Goal: Transaction & Acquisition: Purchase product/service

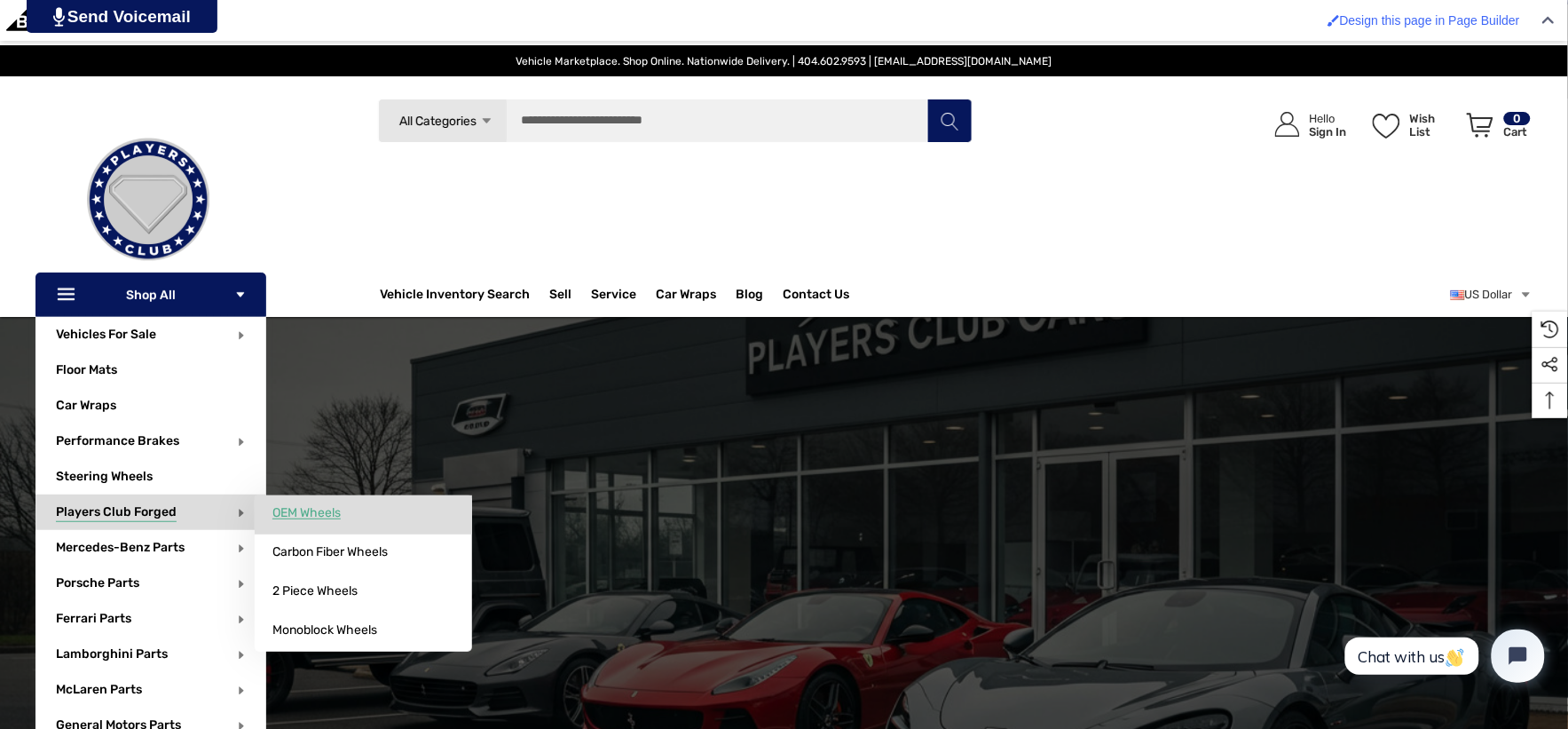
click at [318, 515] on span "OEM Wheels" at bounding box center [307, 513] width 68 height 16
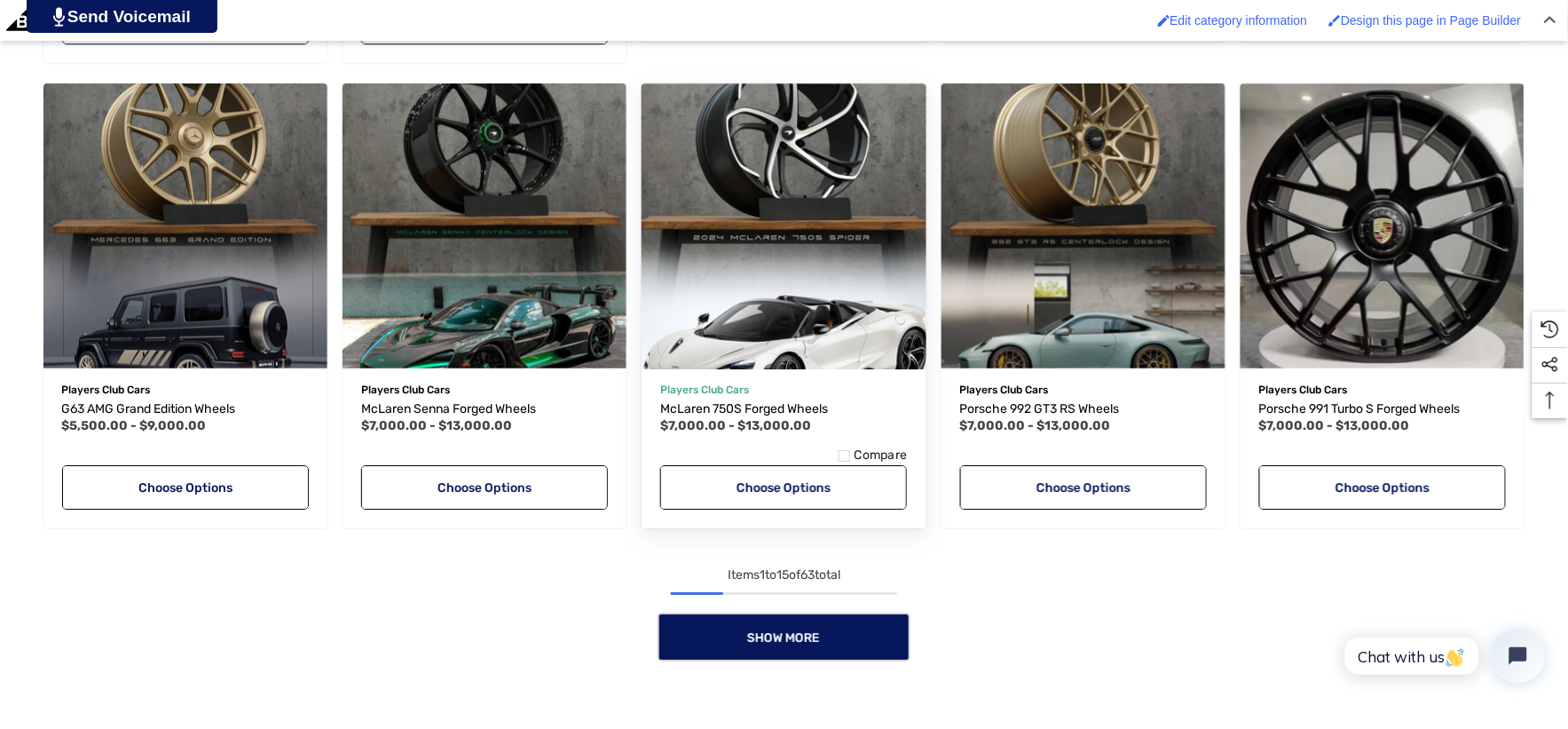
scroll to position [1676, 0]
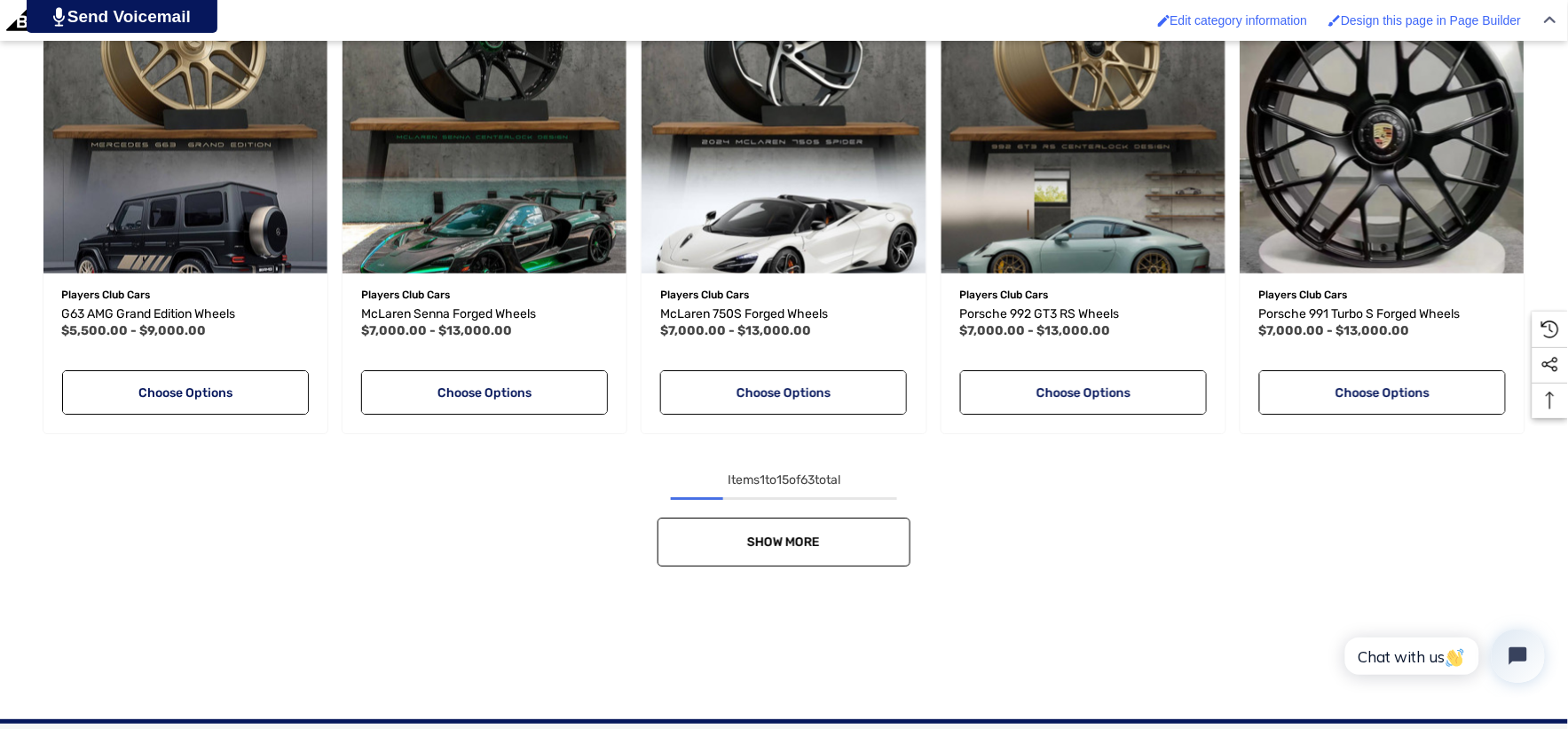
click at [817, 526] on link "Show More" at bounding box center [784, 542] width 253 height 49
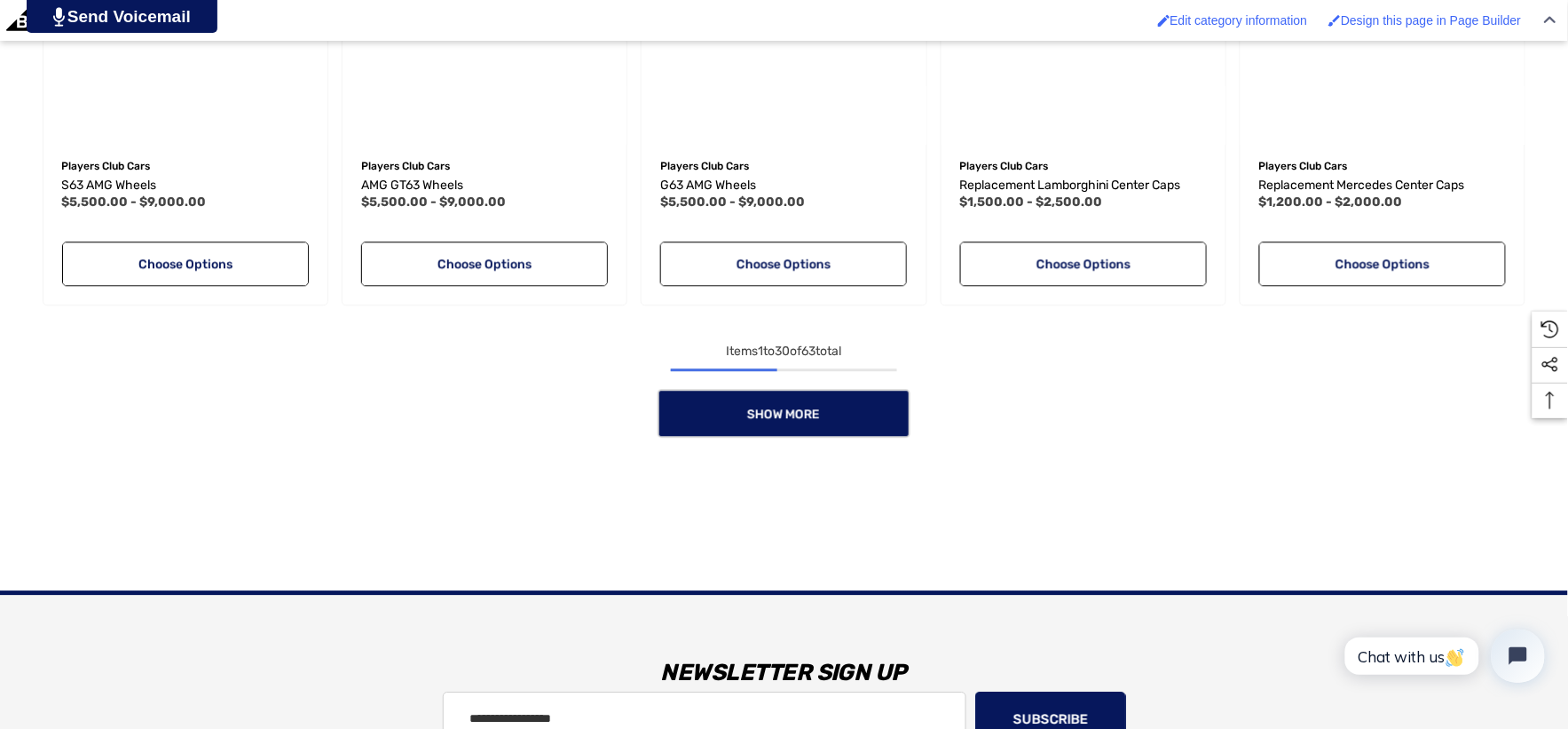
scroll to position [3254, 0]
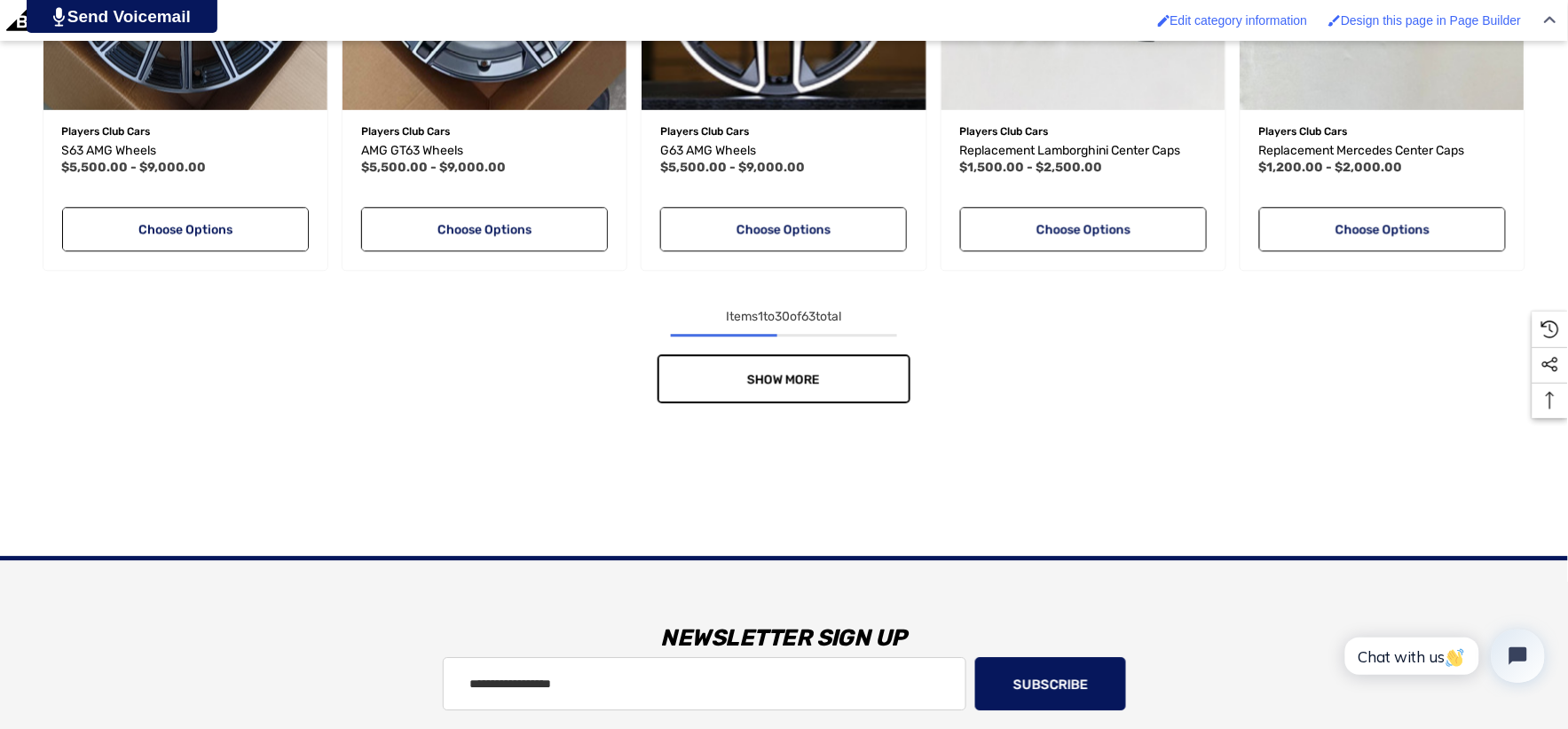
click at [881, 376] on link "Show More" at bounding box center [784, 378] width 253 height 49
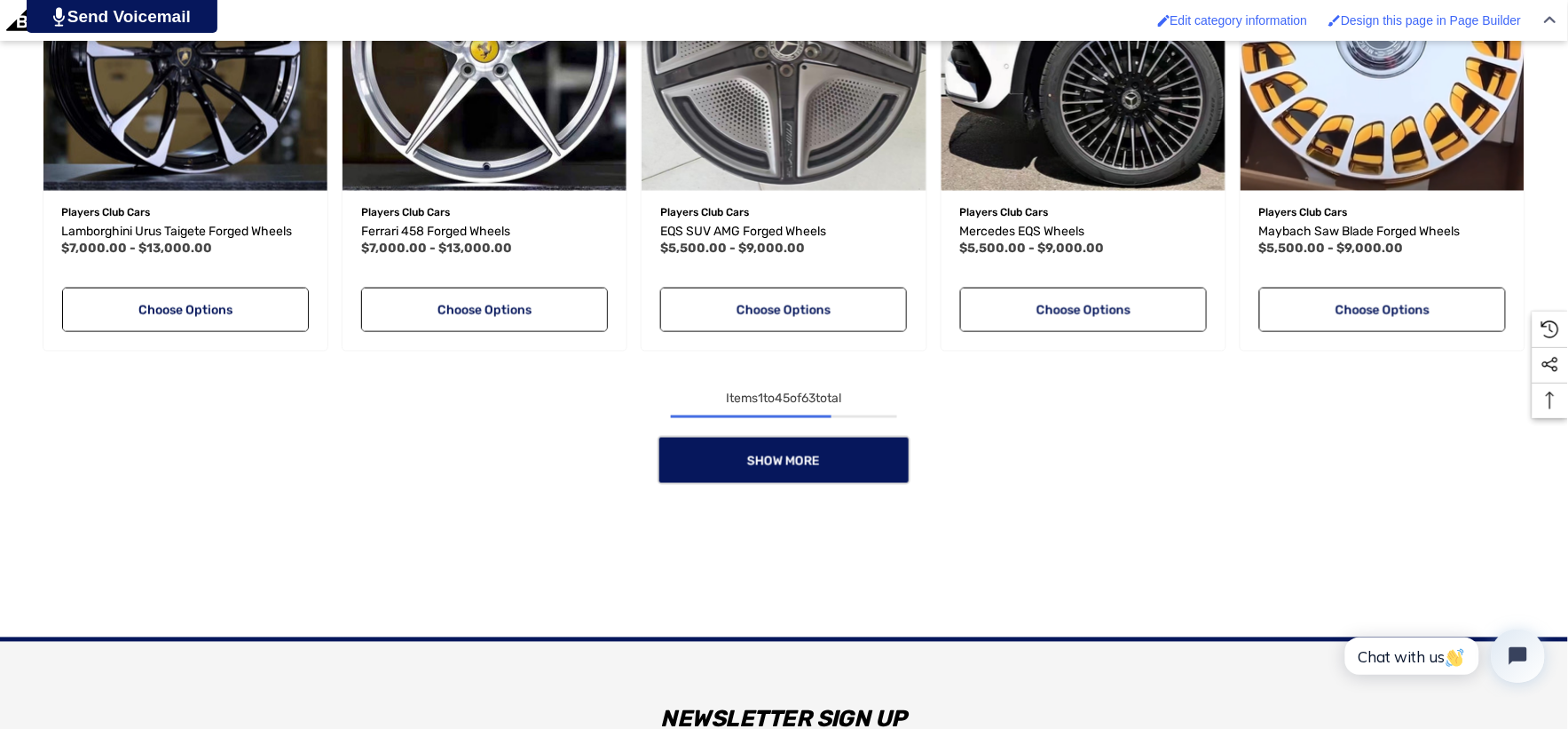
scroll to position [4636, 0]
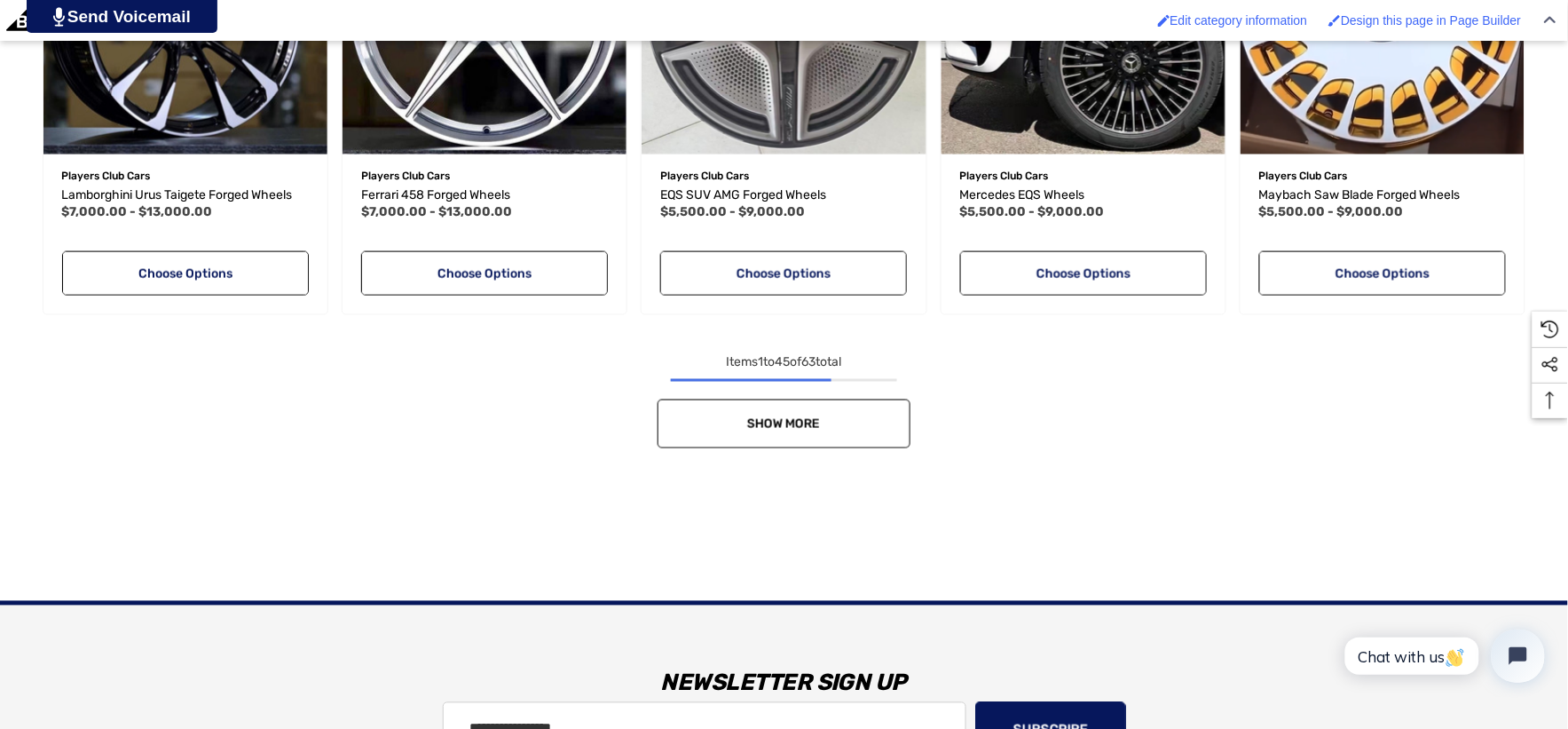
click at [884, 433] on link "Show More" at bounding box center [784, 423] width 253 height 49
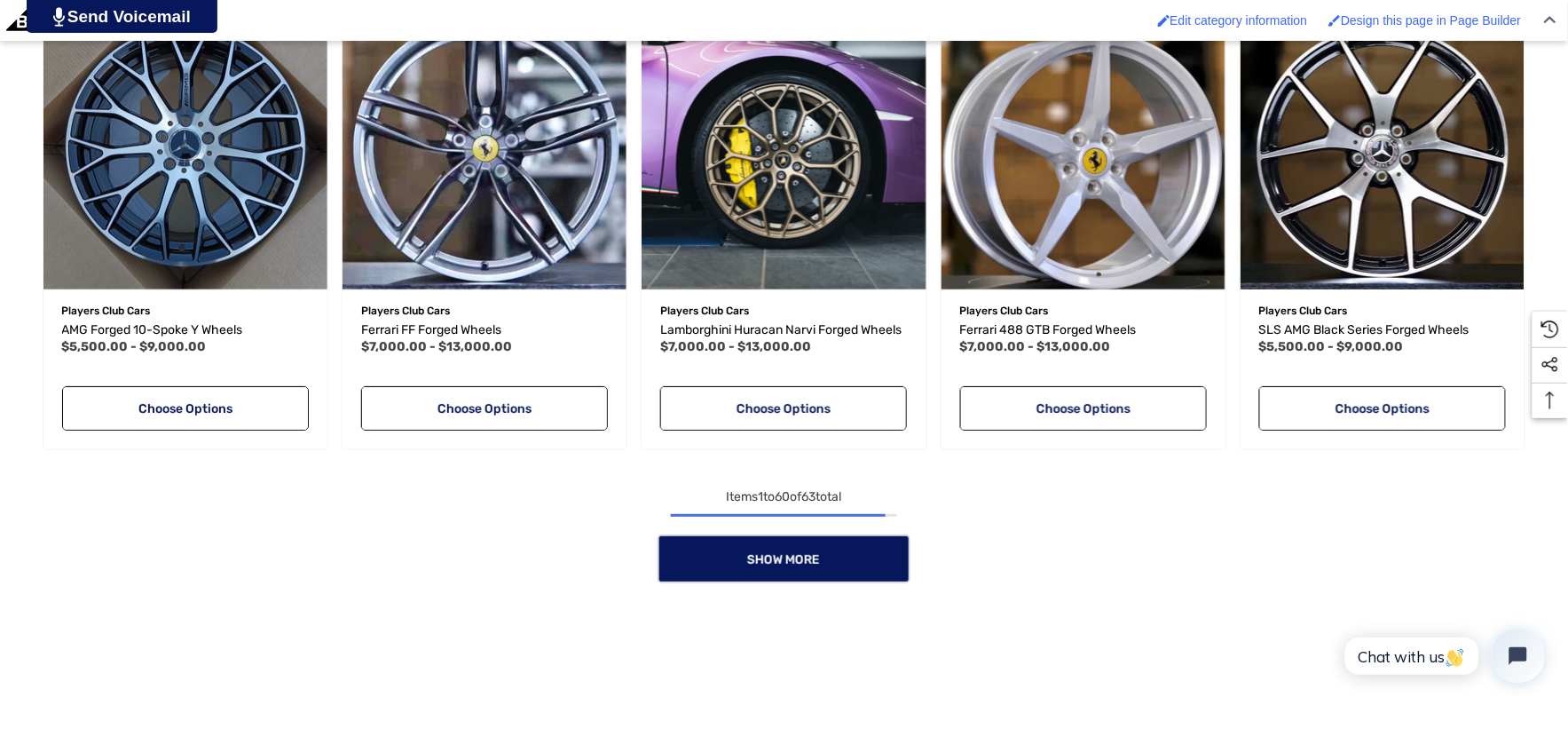
scroll to position [5918, 0]
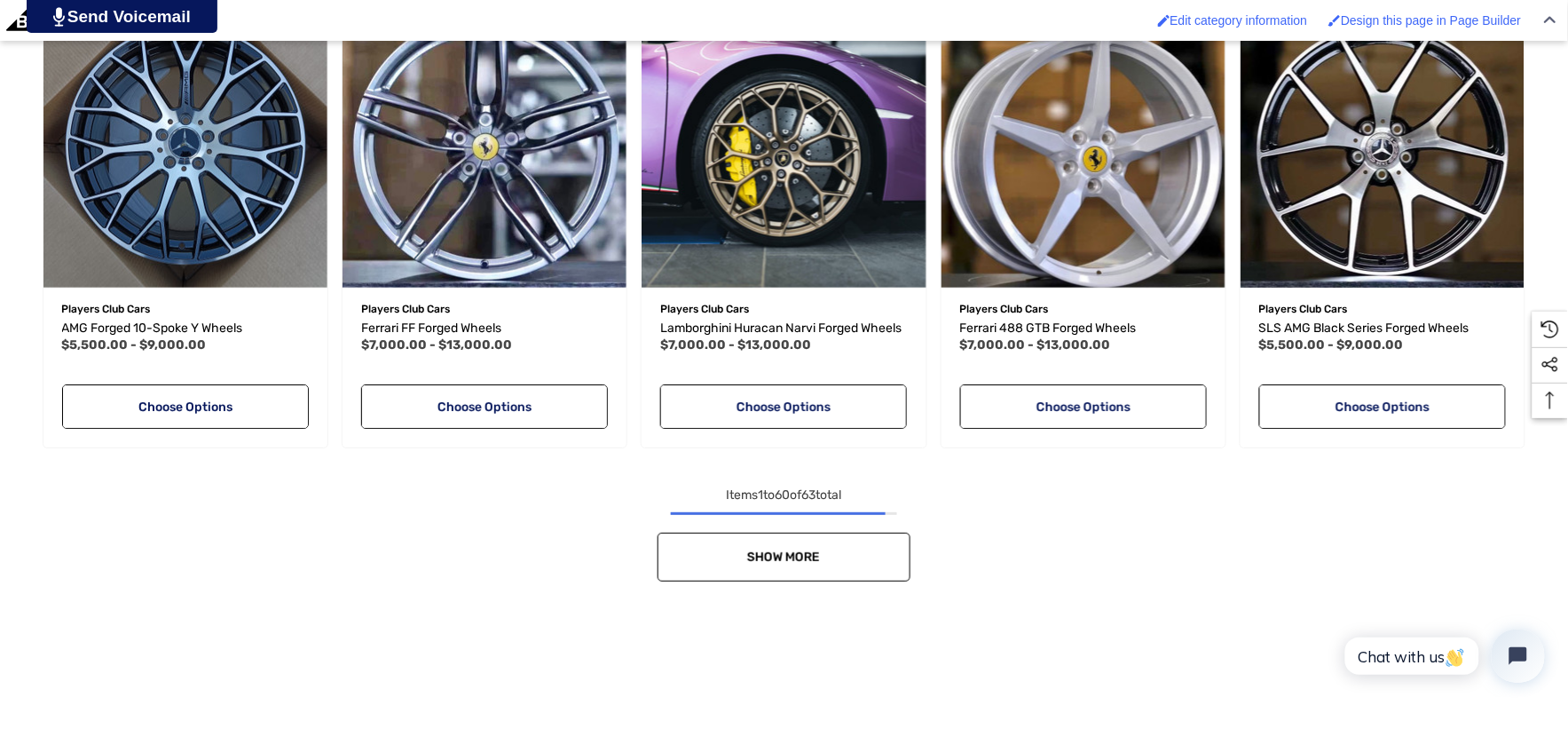
click at [687, 557] on link "Show More" at bounding box center [784, 557] width 253 height 49
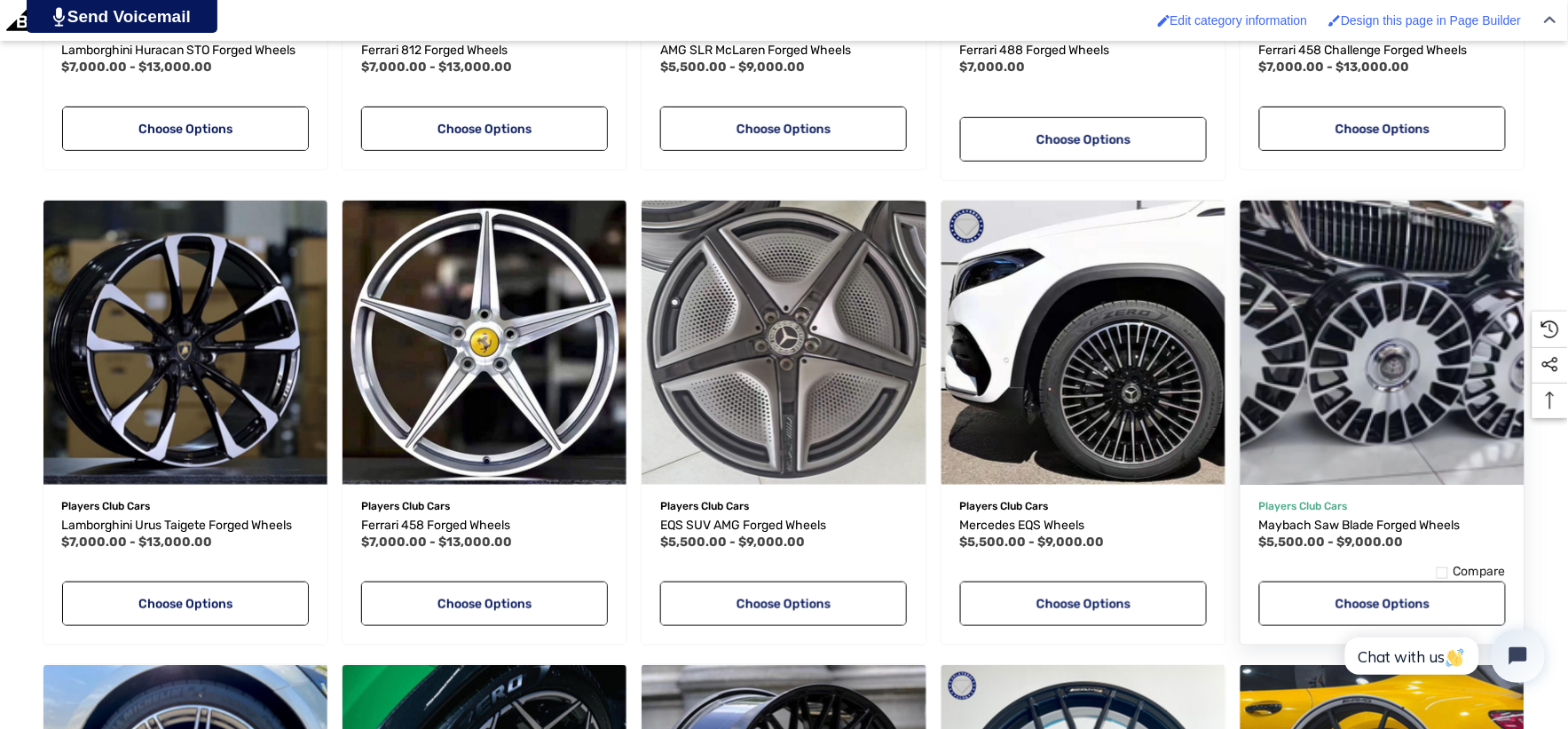
scroll to position [4339, 0]
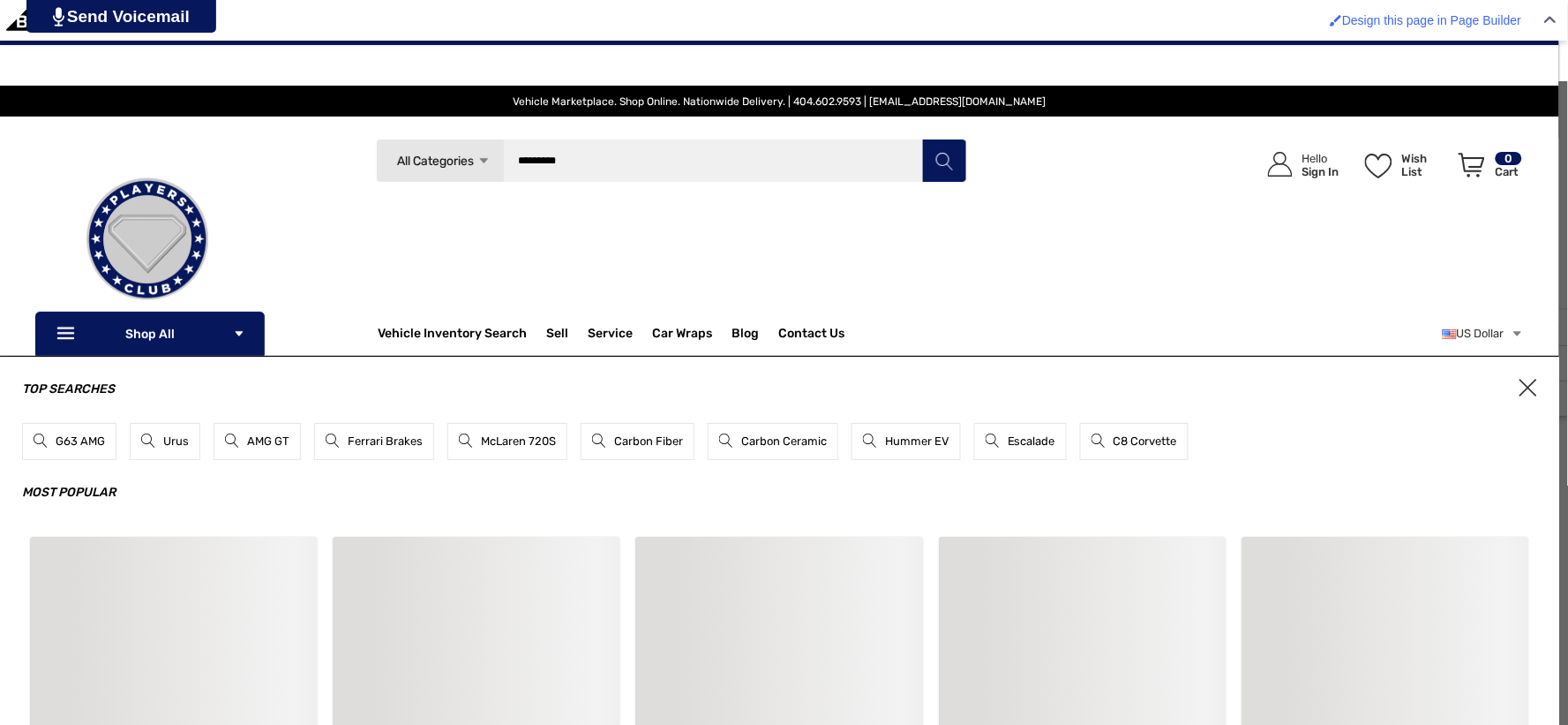
type input "*********"
click at [923, 138] on button "Search" at bounding box center [945, 160] width 44 height 44
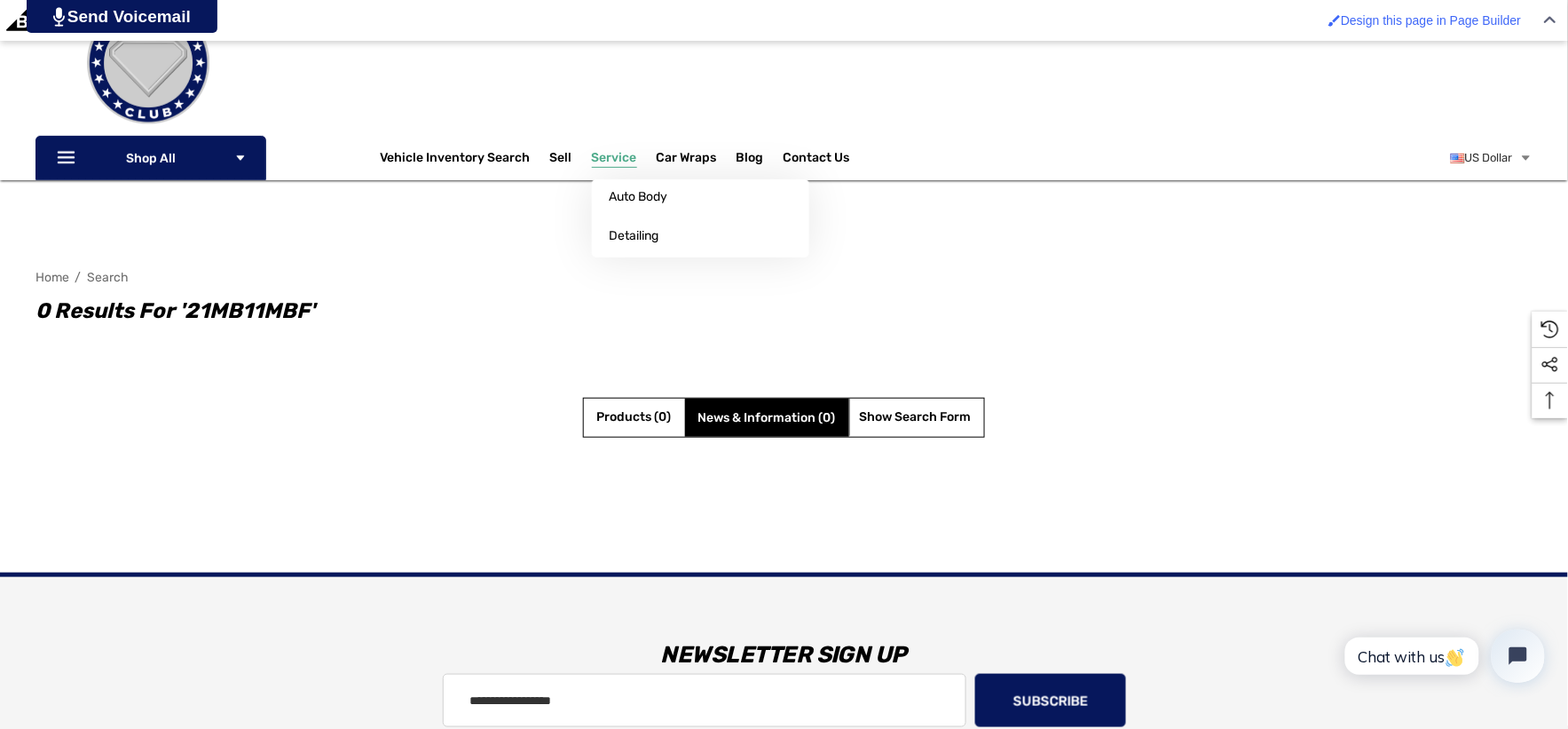
scroll to position [394, 0]
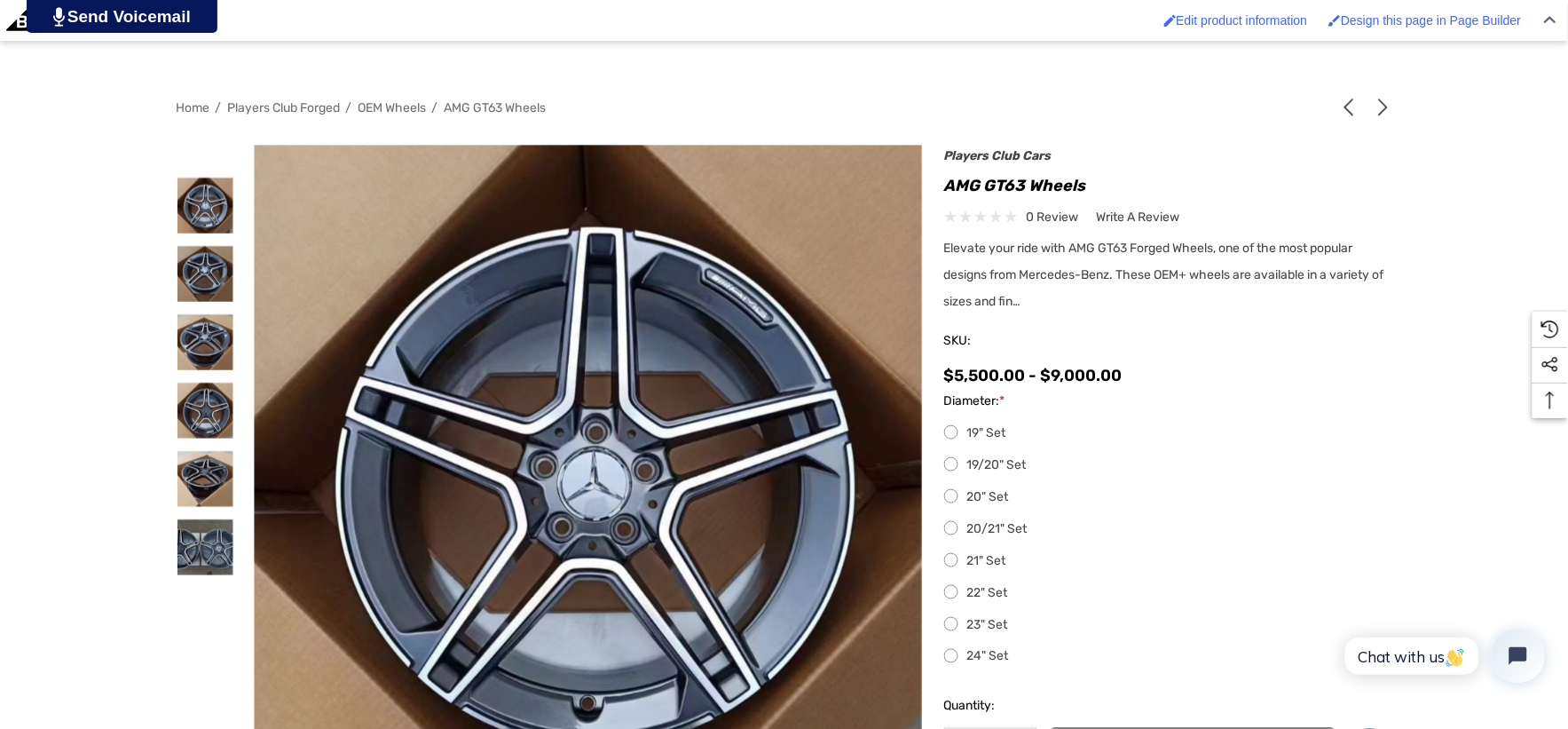
scroll to position [394, 0]
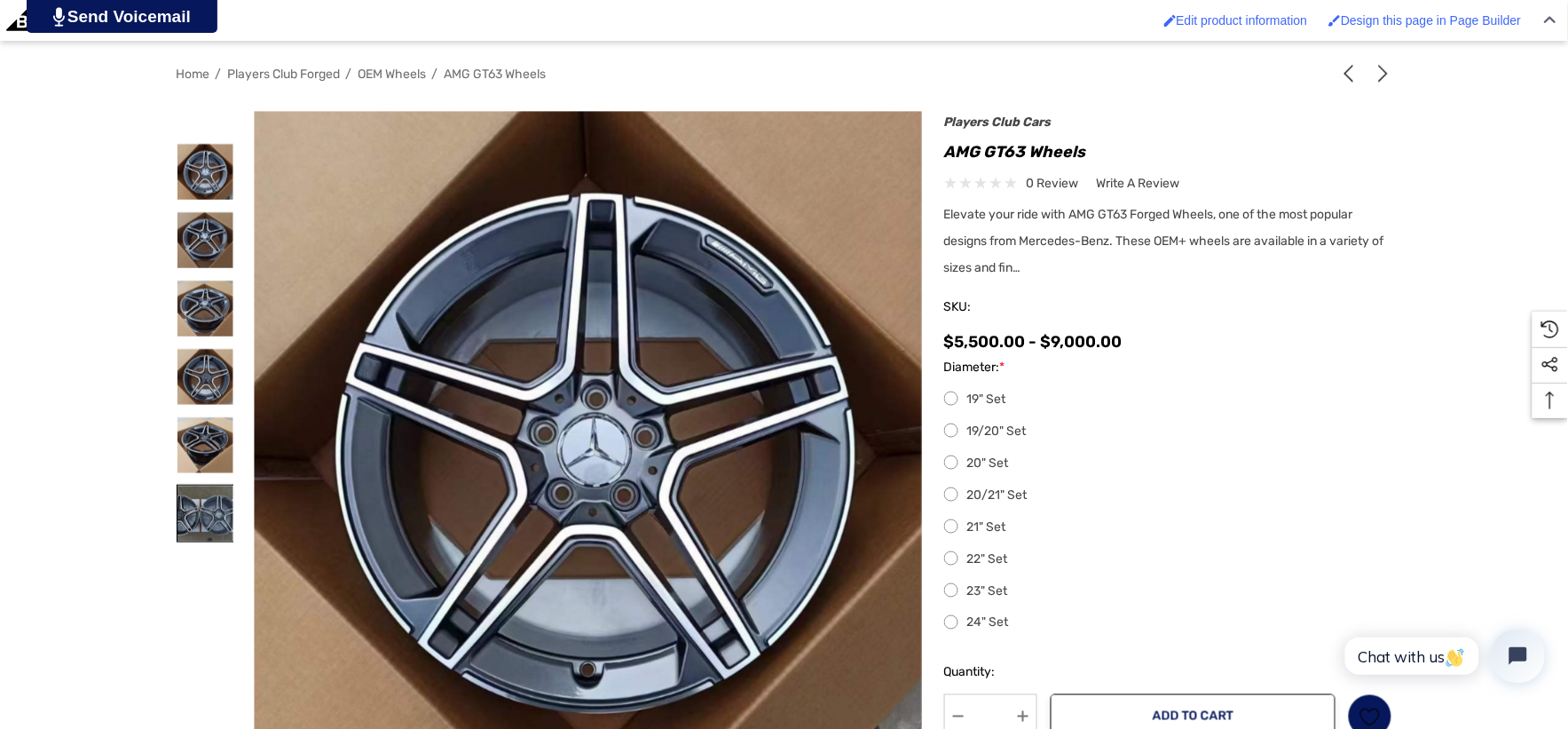
click at [218, 526] on img at bounding box center [206, 514] width 56 height 56
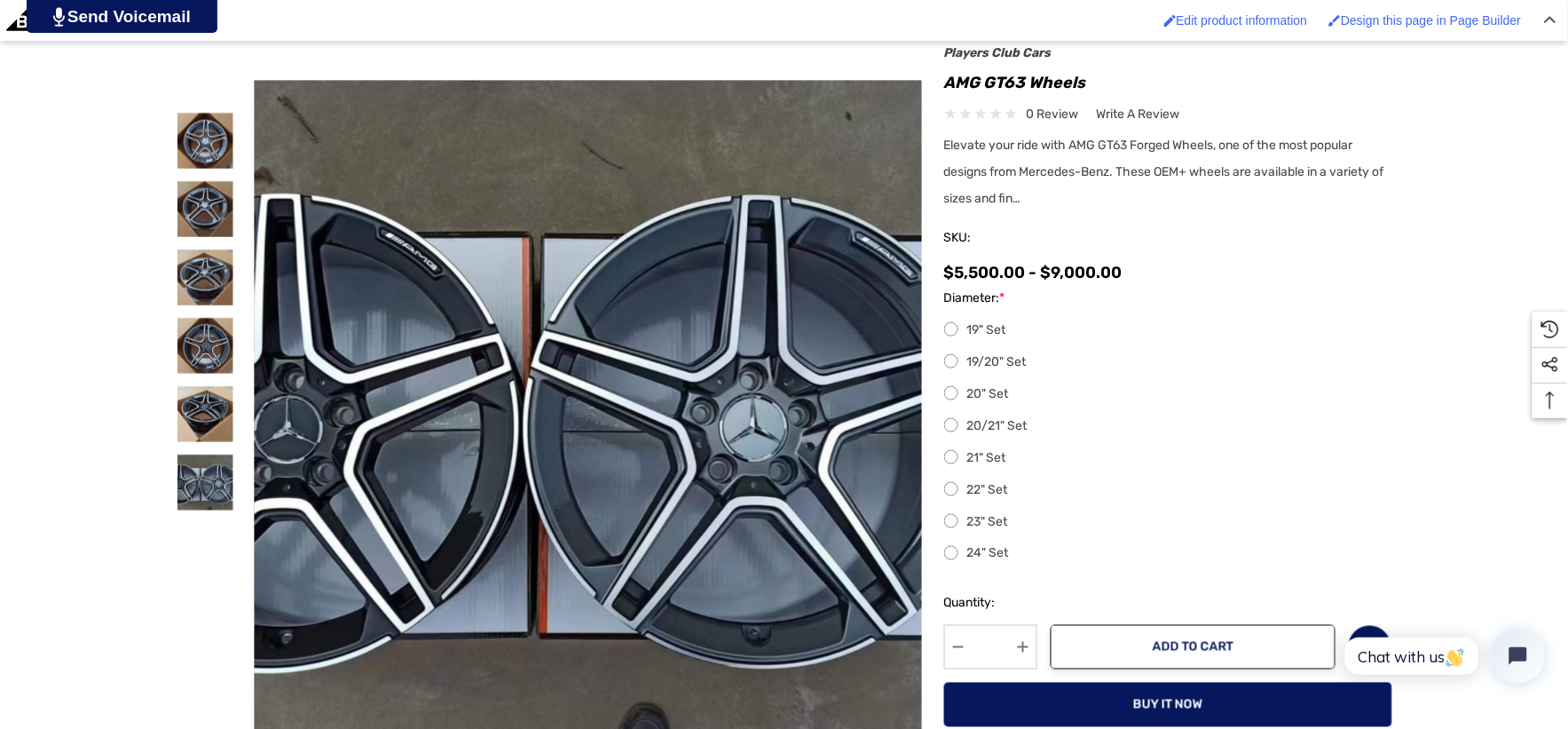
scroll to position [493, 0]
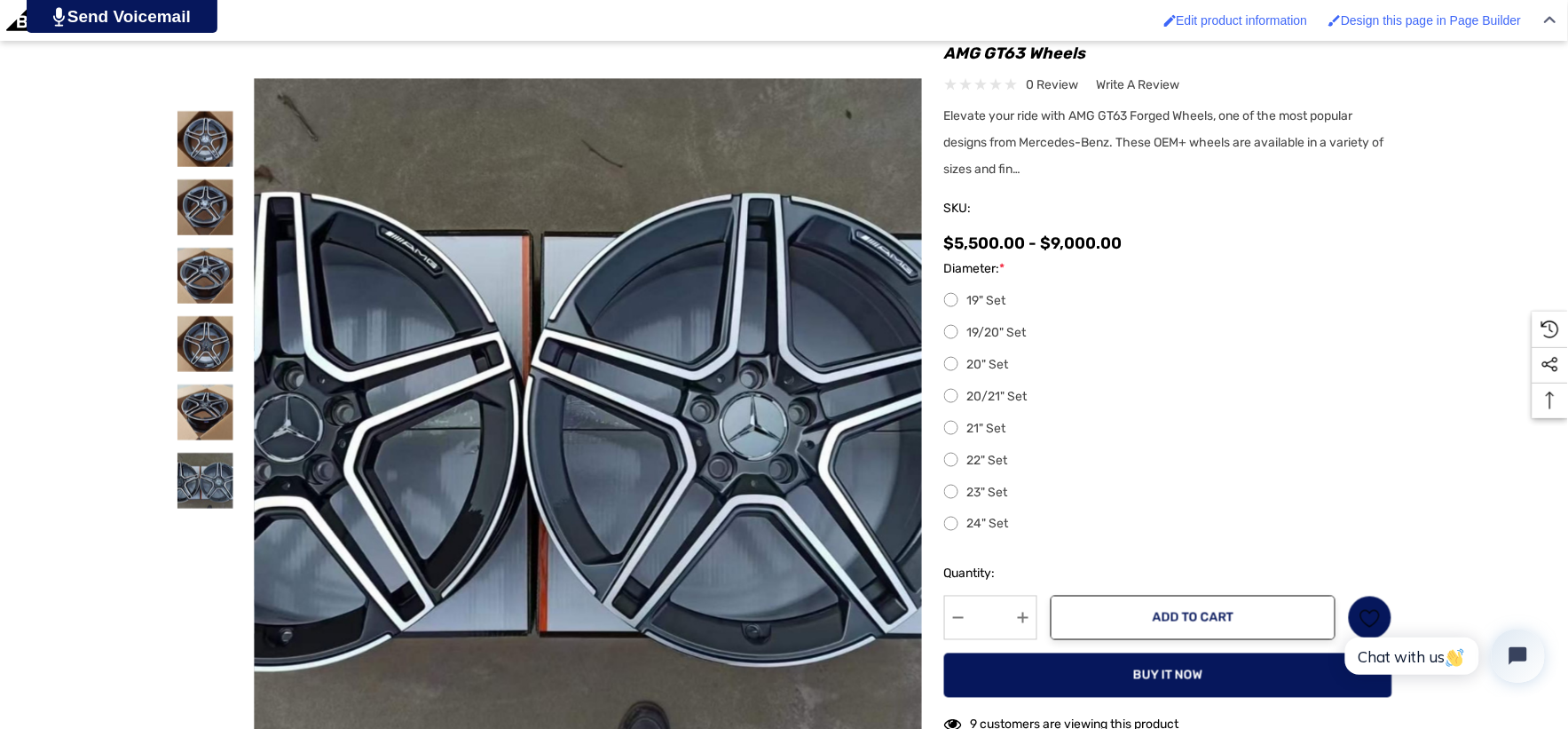
click at [956, 433] on label "21" Set" at bounding box center [1168, 428] width 448 height 21
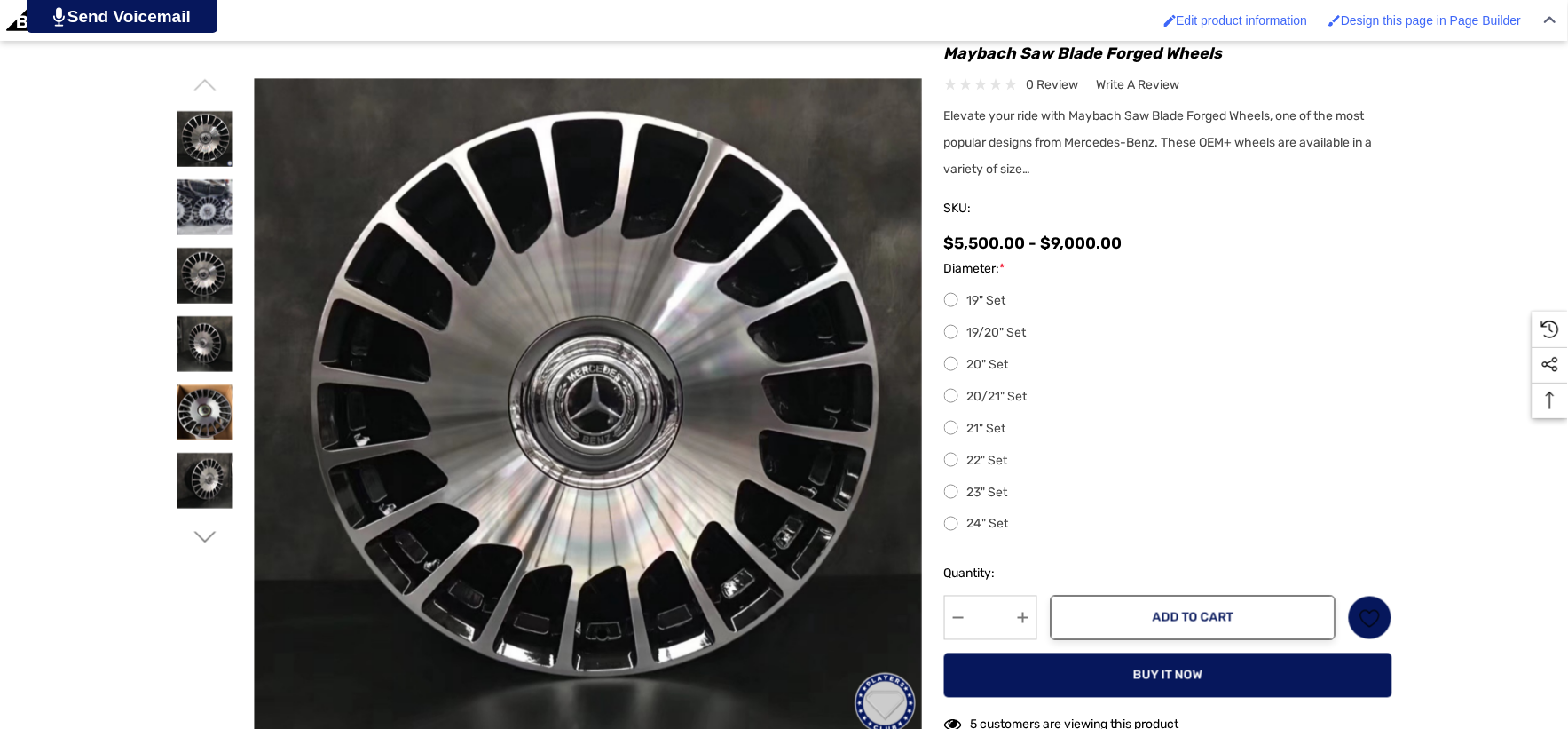
scroll to position [493, 0]
click at [949, 423] on label "21" Set" at bounding box center [1168, 428] width 448 height 21
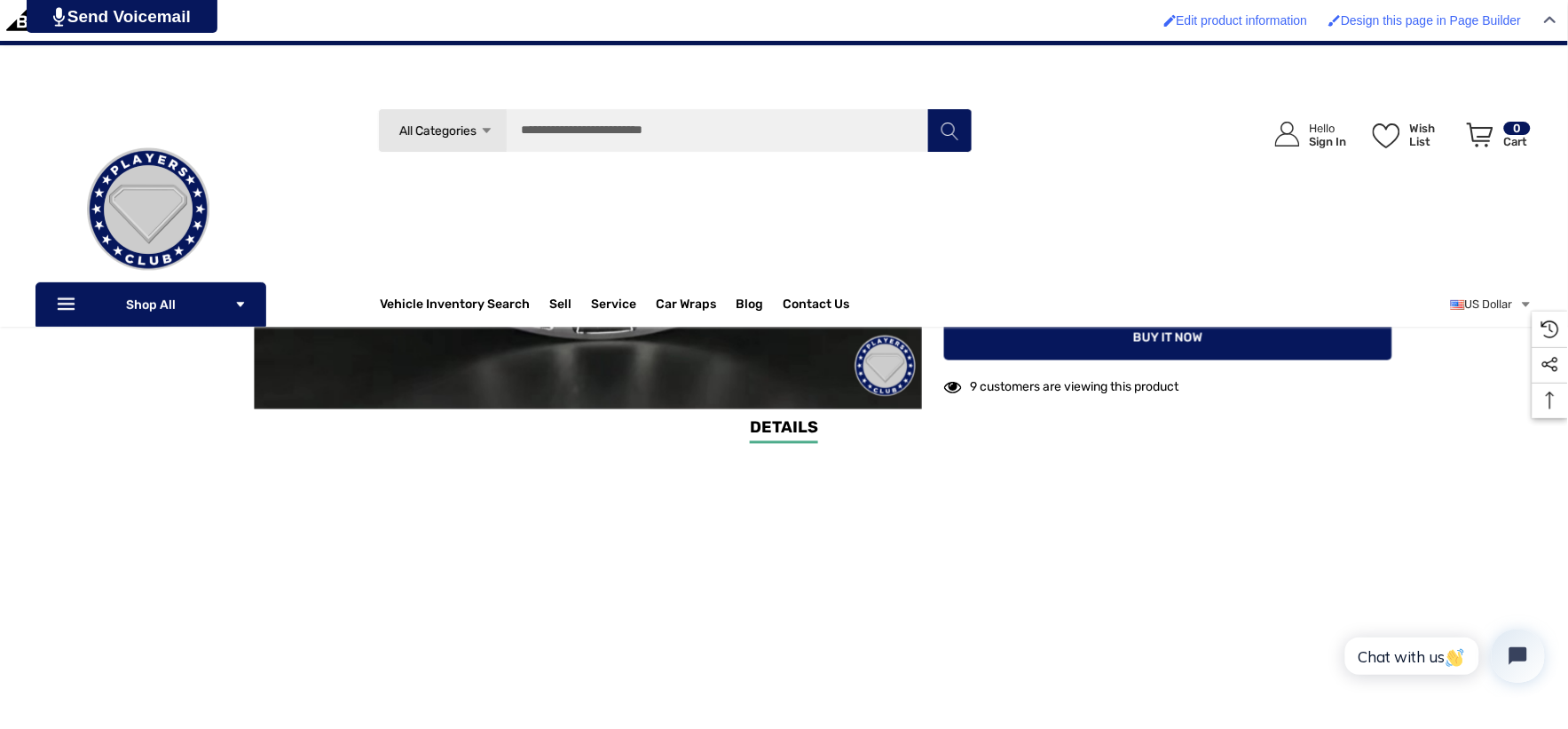
scroll to position [690, 0]
